Goal: Transaction & Acquisition: Purchase product/service

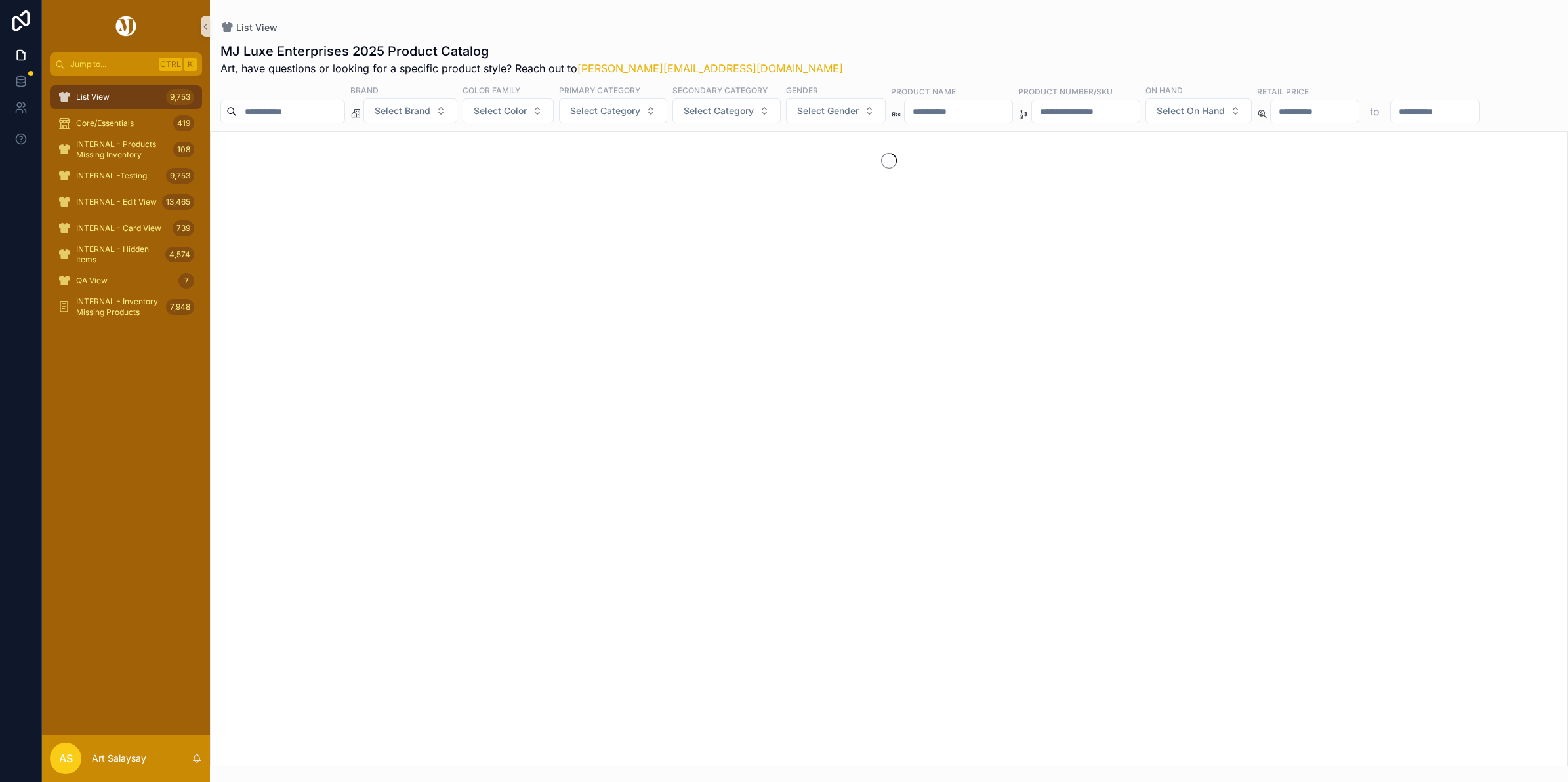
click at [322, 110] on input "scrollable content" at bounding box center [291, 112] width 107 height 19
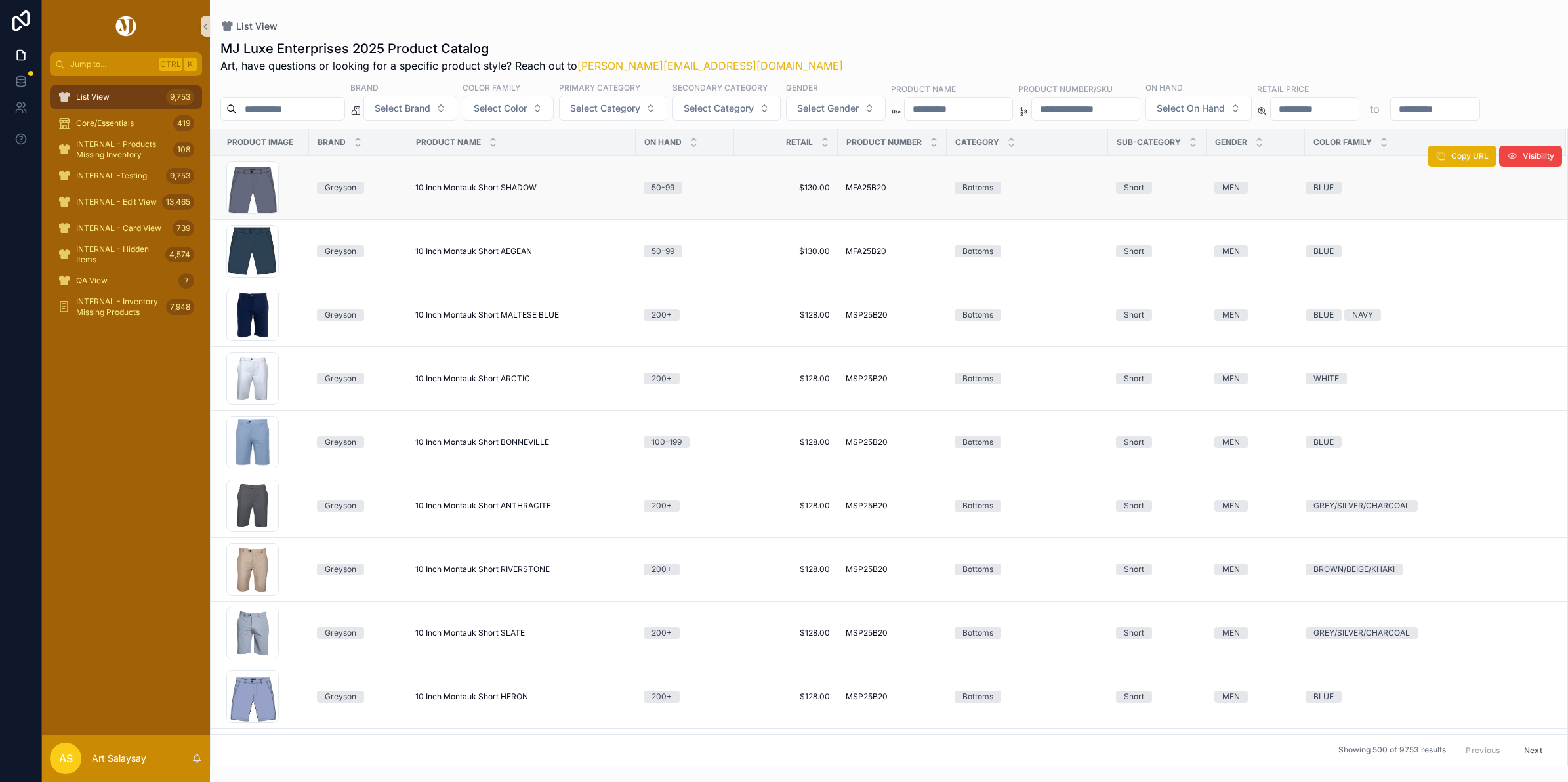
type input "*"
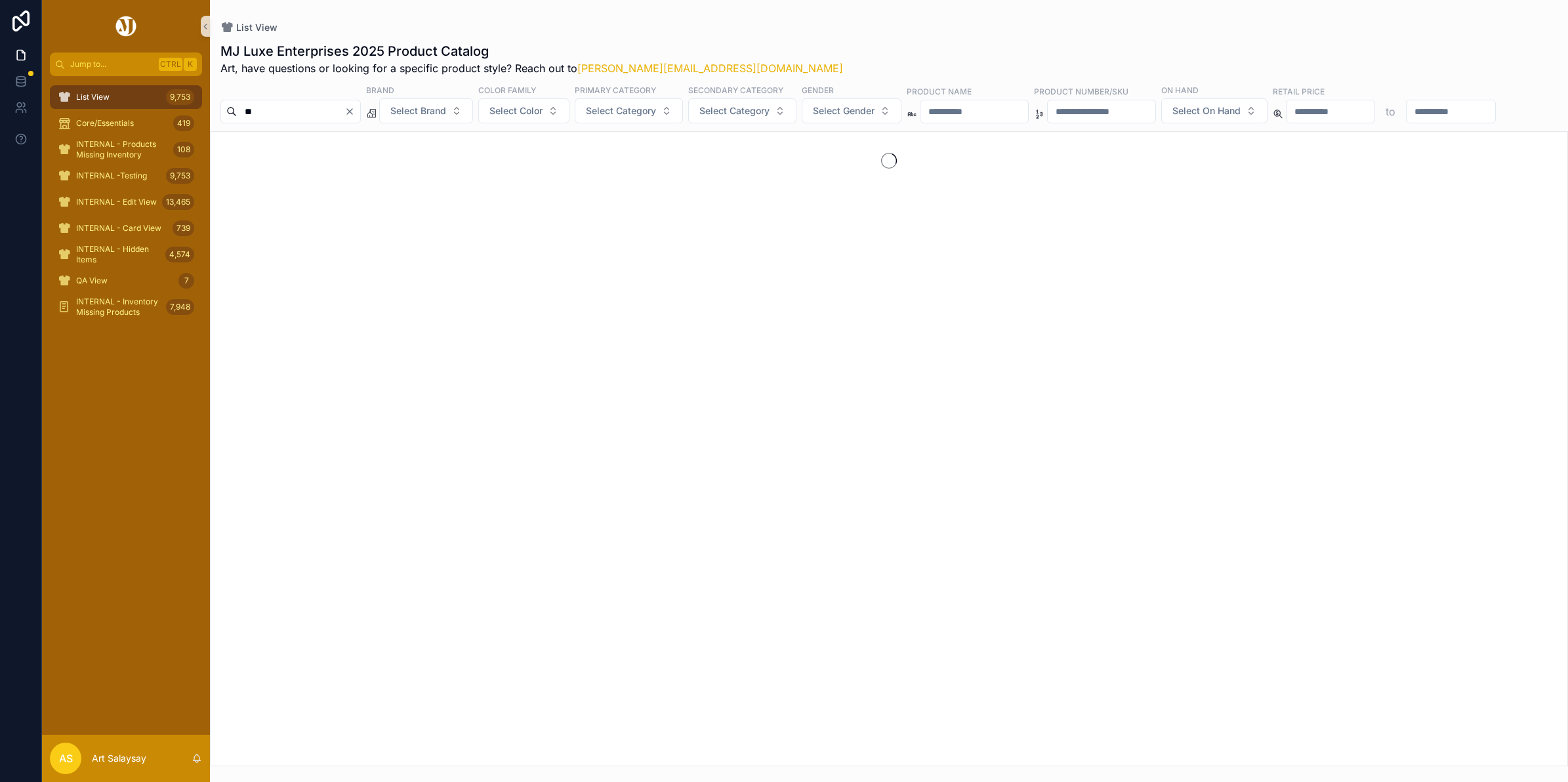
type input "*"
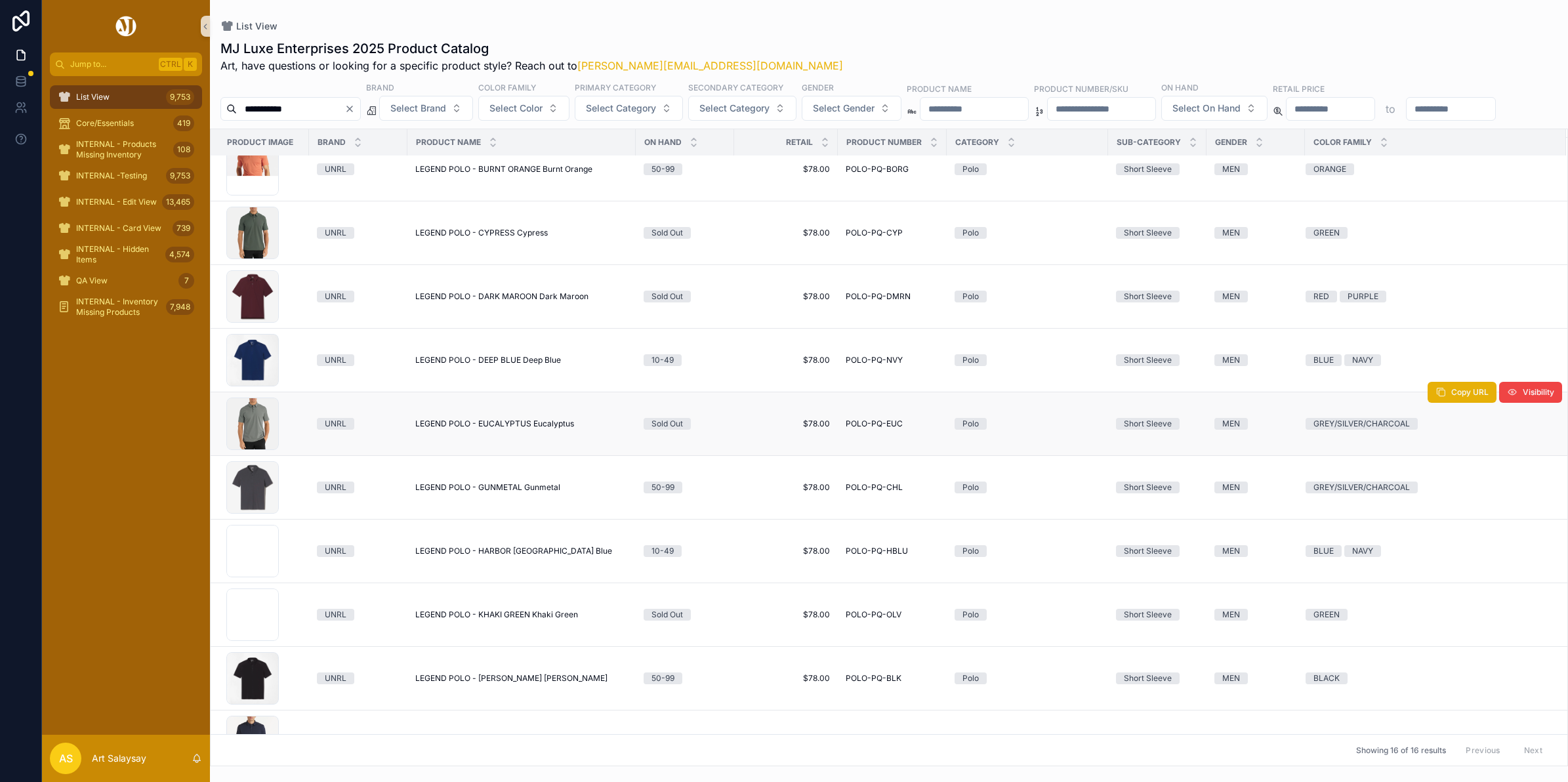
scroll to position [164, 0]
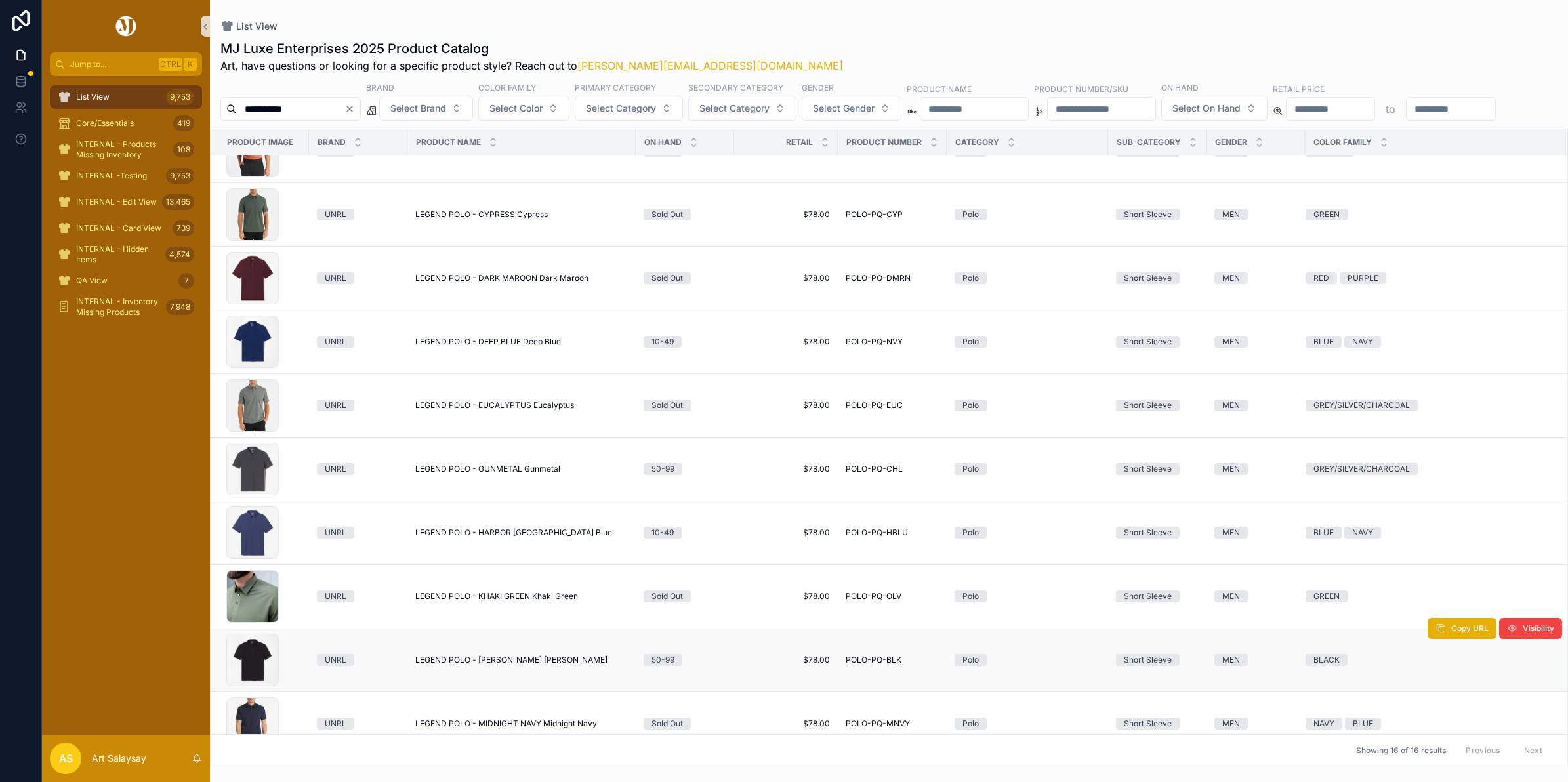
type input "**********"
click at [501, 665] on span "LEGEND POLO - [PERSON_NAME] [PERSON_NAME]" at bounding box center [511, 660] width 192 height 11
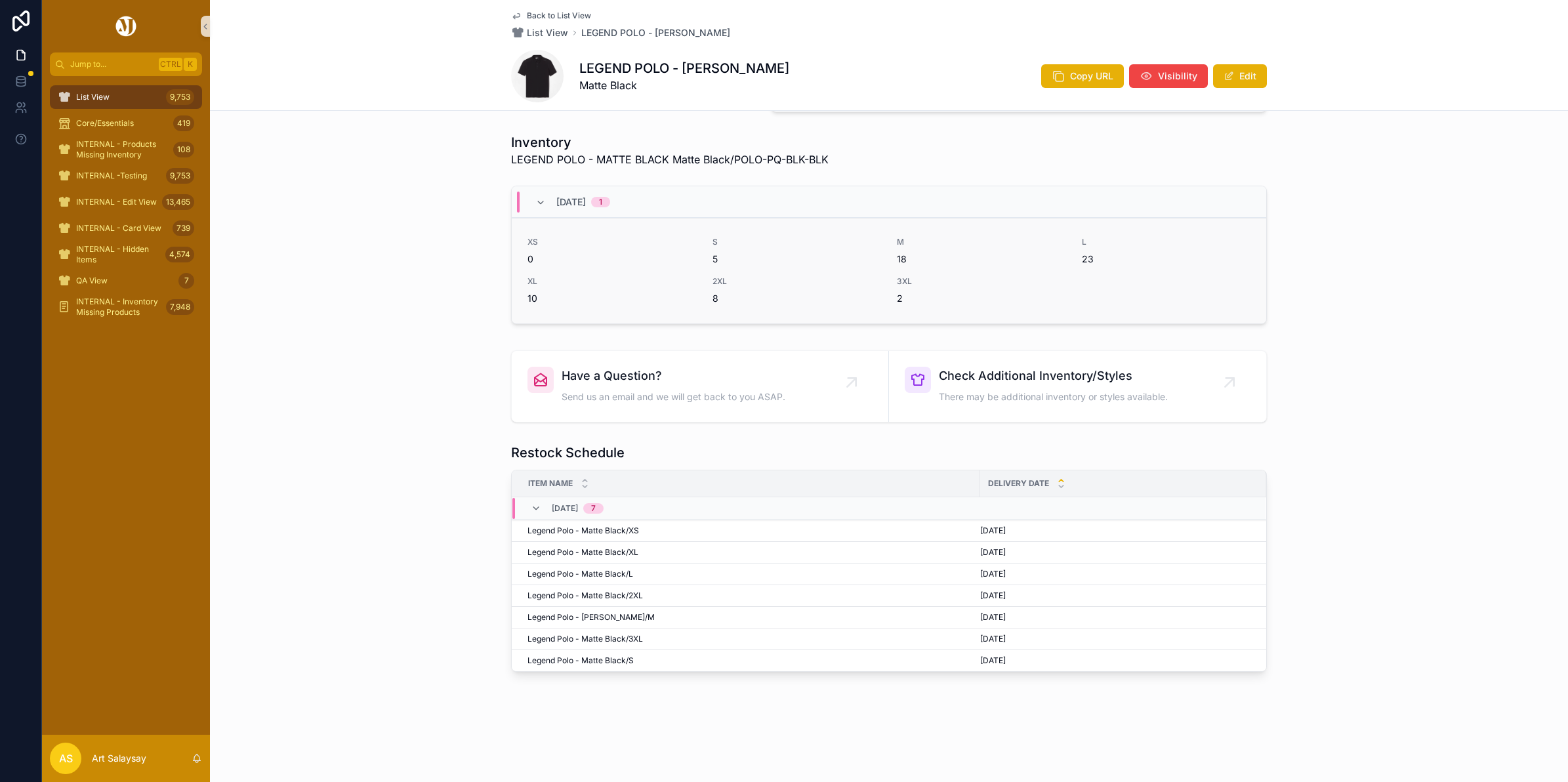
scroll to position [512, 0]
